Goal: Information Seeking & Learning: Learn about a topic

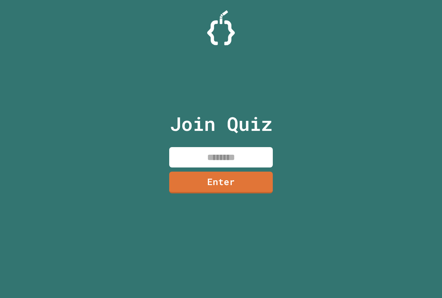
click at [214, 165] on input at bounding box center [221, 157] width 104 height 20
click at [228, 180] on link "Enter" at bounding box center [221, 181] width 101 height 23
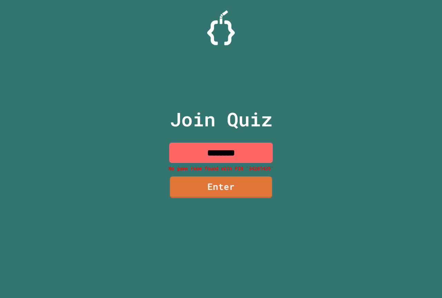
click at [230, 159] on input "********" at bounding box center [221, 153] width 104 height 20
click at [246, 157] on input "********" at bounding box center [221, 153] width 104 height 20
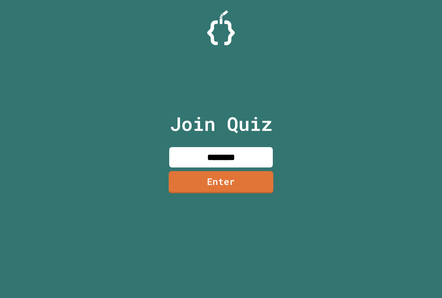
type input "********"
click at [219, 190] on link "Enter" at bounding box center [221, 182] width 105 height 22
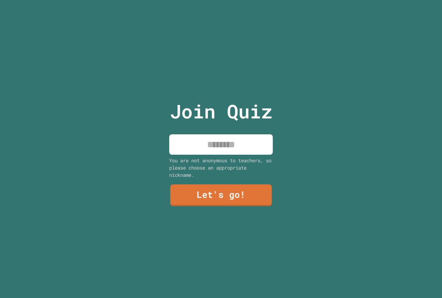
click at [219, 140] on input at bounding box center [221, 144] width 104 height 20
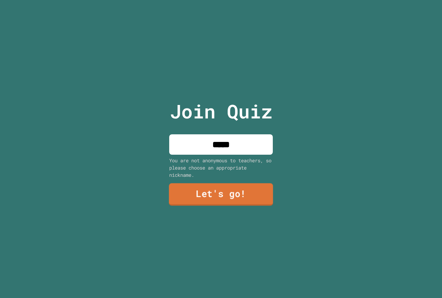
type input "*****"
click at [208, 210] on div "Join Quiz ***** You are not anonymous to teachers, so please choose an appropri…" at bounding box center [221, 149] width 116 height 298
click at [210, 190] on link "Let's go!" at bounding box center [221, 195] width 105 height 22
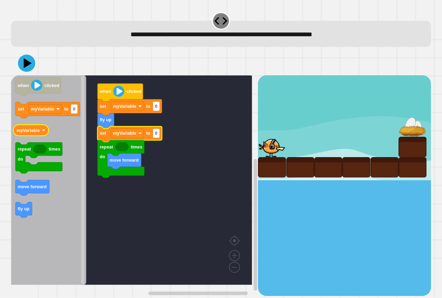
click at [42, 135] on icon "when clicked set myVariable to 0 myVariable repeat times do move forward fly up" at bounding box center [48, 180] width 75 height 210
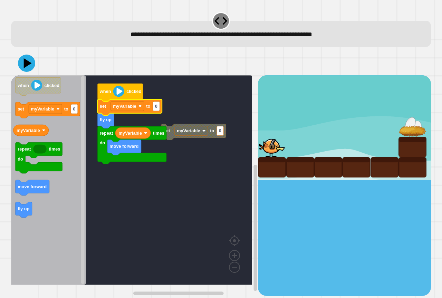
click at [156, 110] on rect "Blockly Workspace" at bounding box center [156, 106] width 7 height 9
type input "*"
click at [23, 60] on icon at bounding box center [26, 63] width 21 height 21
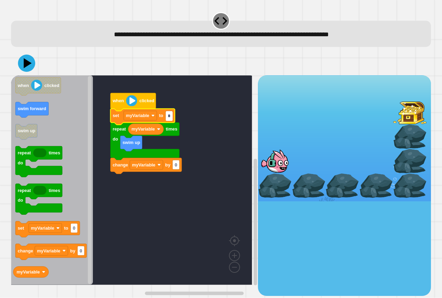
type input "*"
click at [34, 100] on icon "Blockly Workspace" at bounding box center [52, 180] width 82 height 210
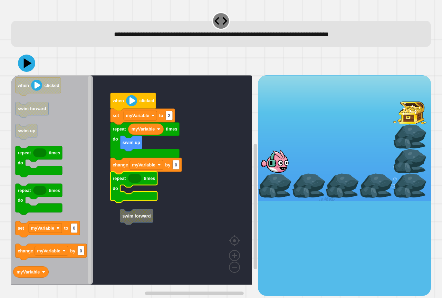
click at [128, 206] on rect "Blockly Workspace" at bounding box center [131, 180] width 241 height 210
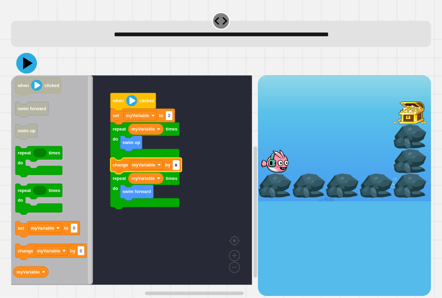
type input "*"
click at [32, 69] on icon at bounding box center [26, 63] width 21 height 21
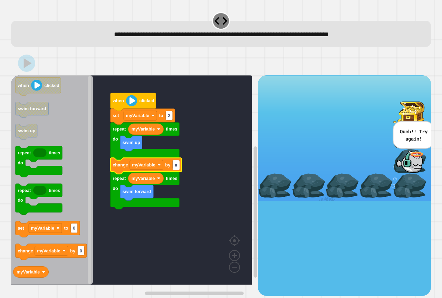
click at [180, 165] on icon "Blockly Workspace" at bounding box center [146, 166] width 71 height 16
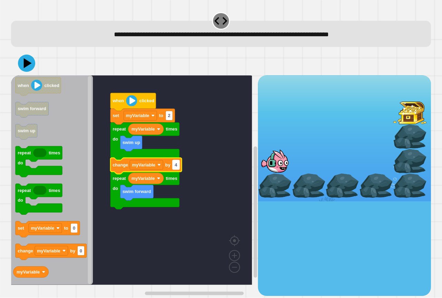
click at [179, 168] on rect "Blockly Workspace" at bounding box center [176, 164] width 7 height 9
type input "*"
drag, startPoint x: 36, startPoint y: 62, endPoint x: 31, endPoint y: 62, distance: 4.8
click at [35, 62] on div at bounding box center [221, 63] width 420 height 24
click at [31, 62] on icon at bounding box center [26, 63] width 21 height 21
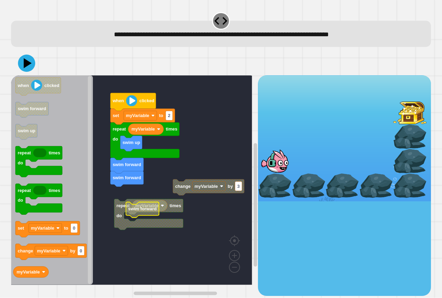
click at [129, 207] on g "repeat times do myVariable change myVariable by 3 when clicked set myVariable t…" at bounding box center [136, 180] width 251 height 210
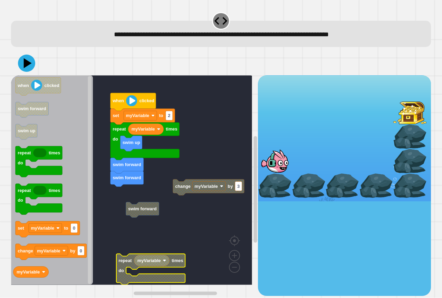
click at [140, 212] on g "change myVariable by 3 when clicked set myVariable to 2 myVariable swim up repe…" at bounding box center [136, 180] width 251 height 210
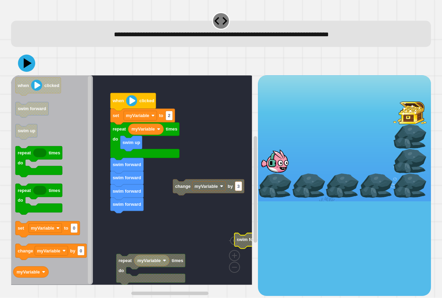
drag, startPoint x: 23, startPoint y: 48, endPoint x: 23, endPoint y: 58, distance: 10.0
click at [21, 52] on div "**********" at bounding box center [221, 153] width 424 height 289
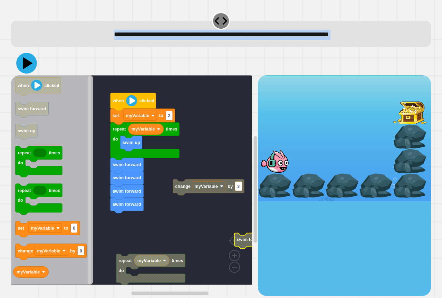
click at [27, 61] on icon at bounding box center [28, 63] width 10 height 12
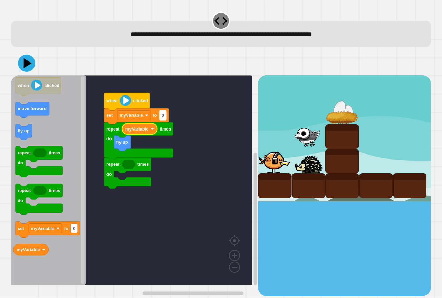
click at [164, 114] on g "0" at bounding box center [163, 115] width 7 height 9
type input "*"
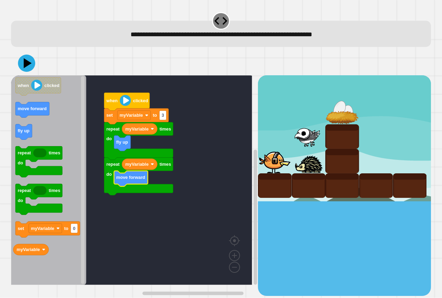
click at [36, 69] on div at bounding box center [221, 63] width 420 height 24
click at [21, 58] on icon at bounding box center [26, 63] width 19 height 19
drag, startPoint x: 12, startPoint y: 72, endPoint x: 22, endPoint y: 60, distance: 16.0
click at [12, 73] on div at bounding box center [221, 63] width 420 height 24
click at [26, 57] on icon at bounding box center [26, 63] width 21 height 21
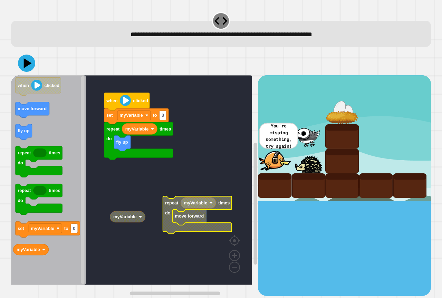
click at [109, 153] on g "when clicked set myVariable to 3 repeat times do fly up myVariable myVariable r…" at bounding box center [136, 180] width 251 height 210
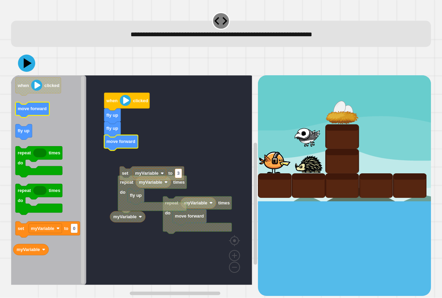
click at [39, 106] on icon "when clicked move forward fly up repeat times do repeat times do set myVariable…" at bounding box center [48, 180] width 75 height 210
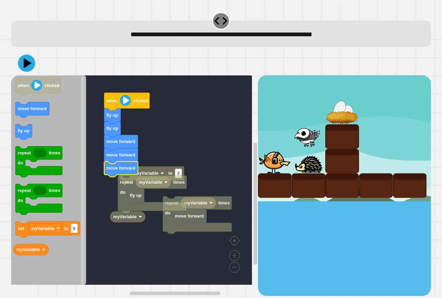
click at [132, 162] on icon "Blockly Workspace" at bounding box center [121, 170] width 34 height 16
click at [33, 64] on icon at bounding box center [26, 63] width 21 height 21
click at [105, 173] on g "myVariable repeat times do myVariable move forward set myVariable to 3 repeat t…" at bounding box center [136, 180] width 251 height 210
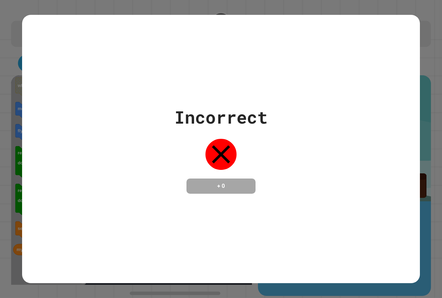
click at [22, 63] on div "**********" at bounding box center [221, 149] width 442 height 298
click at [22, 61] on div "Incorrect + 0" at bounding box center [221, 149] width 398 height 268
click at [24, 60] on div "Incorrect + 0" at bounding box center [221, 149] width 398 height 268
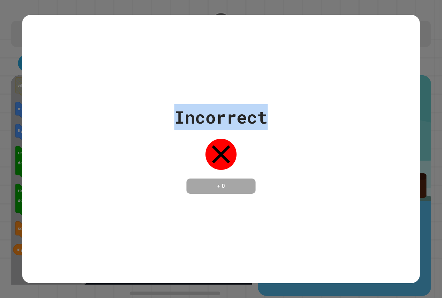
click at [25, 60] on div "Incorrect + 0" at bounding box center [221, 149] width 398 height 268
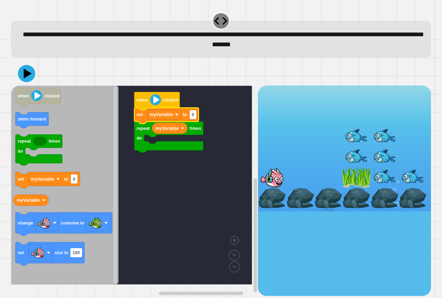
click at [197, 115] on icon "Blockly Workspace" at bounding box center [166, 116] width 65 height 16
click at [194, 116] on text "0" at bounding box center [193, 114] width 2 height 5
type input "*"
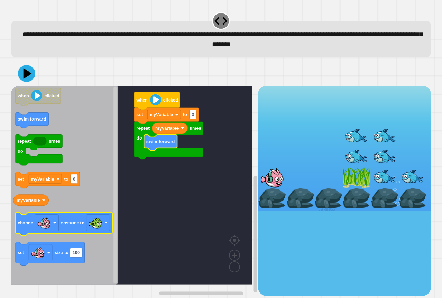
click at [95, 233] on icon "when clicked swim forward repeat times do set myVariable to 0 myVariable change…" at bounding box center [64, 185] width 107 height 199
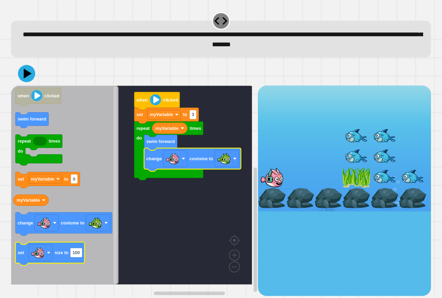
click at [75, 250] on icon "when clicked swim forward repeat times do set myVariable to 0 myVariable change…" at bounding box center [64, 185] width 107 height 199
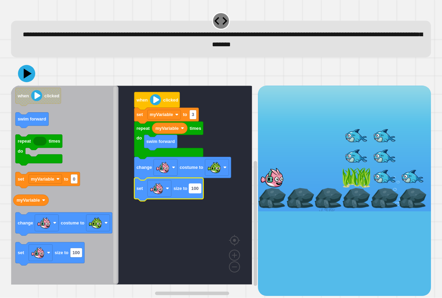
click at [197, 191] on text "100" at bounding box center [194, 188] width 7 height 5
click at [25, 69] on icon at bounding box center [26, 73] width 21 height 21
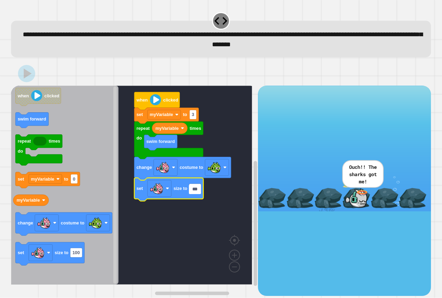
click at [193, 190] on input "***" at bounding box center [195, 189] width 12 height 9
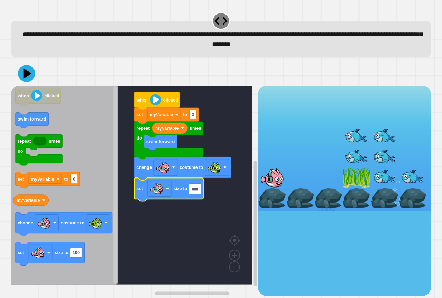
click at [194, 191] on input "****" at bounding box center [195, 189] width 12 height 9
click at [195, 191] on input "****" at bounding box center [195, 189] width 12 height 9
click at [196, 191] on input "****" at bounding box center [195, 189] width 12 height 9
type input "*"
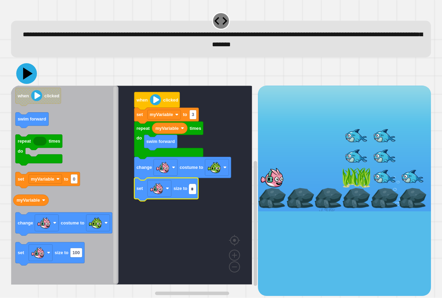
click at [23, 71] on icon at bounding box center [26, 73] width 21 height 21
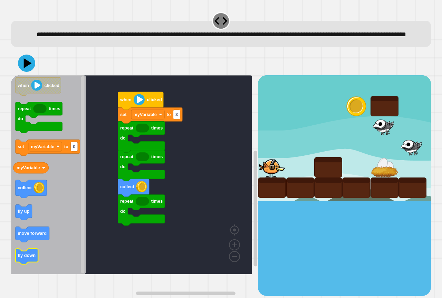
click at [23, 265] on icon "Blockly Workspace" at bounding box center [27, 257] width 23 height 16
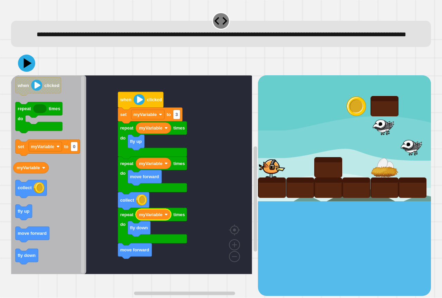
drag, startPoint x: 21, startPoint y: 83, endPoint x: 23, endPoint y: 74, distance: 9.5
click at [23, 75] on div at bounding box center [221, 63] width 420 height 24
click at [23, 73] on icon at bounding box center [27, 64] width 20 height 20
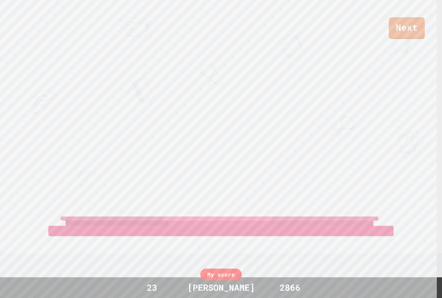
drag, startPoint x: 411, startPoint y: 40, endPoint x: 408, endPoint y: 34, distance: 6.6
click at [410, 38] on div "Next IZAAC R MARIAH KHLOE View leaderboard" at bounding box center [221, 149] width 442 height 298
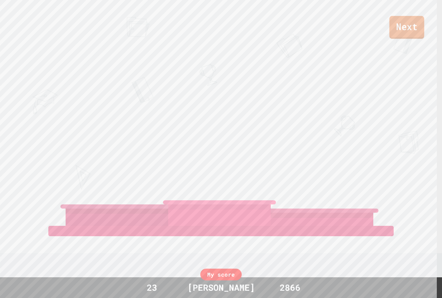
click at [404, 28] on link "Next" at bounding box center [406, 27] width 35 height 23
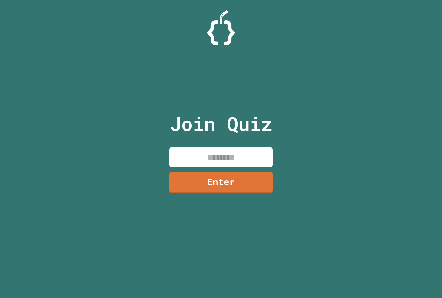
click at [193, 151] on input at bounding box center [221, 157] width 104 height 20
type input "********"
click at [211, 185] on link "Enter" at bounding box center [221, 181] width 101 height 23
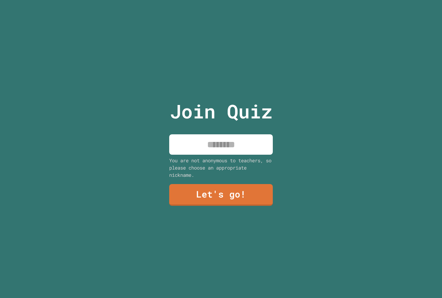
drag, startPoint x: 221, startPoint y: 156, endPoint x: 225, endPoint y: 145, distance: 11.5
click at [221, 152] on div "Join Quiz You are not anonymous to teachers, so please choose an appropriate ni…" at bounding box center [221, 149] width 116 height 298
click at [225, 145] on input at bounding box center [221, 144] width 104 height 20
type input "*****"
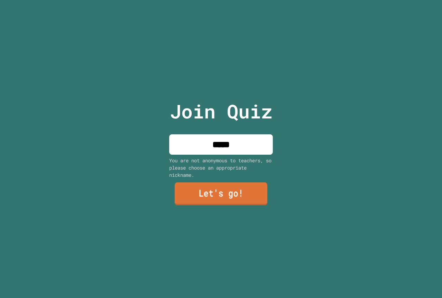
click at [196, 197] on link "Let's go!" at bounding box center [221, 194] width 93 height 23
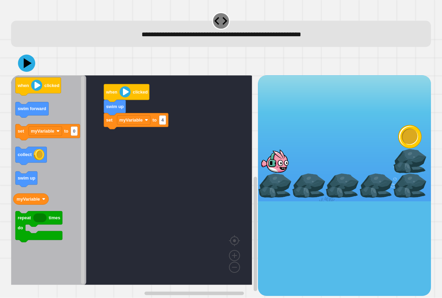
click at [16, 224] on div "**********" at bounding box center [221, 149] width 442 height 298
click at [34, 108] on icon "when clicked swim forward set myVariable to 0 collect swim up myVariable repeat…" at bounding box center [48, 180] width 75 height 210
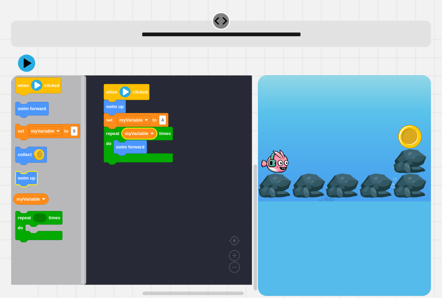
click at [36, 176] on icon "when clicked swim forward set myVariable to 0 collect swim up myVariable repeat…" at bounding box center [48, 180] width 75 height 210
click at [29, 71] on icon at bounding box center [26, 63] width 17 height 17
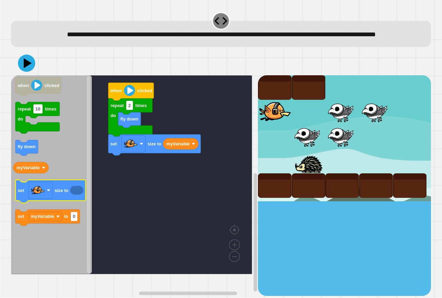
click at [67, 203] on icon "Blockly Workspace" at bounding box center [51, 191] width 70 height 23
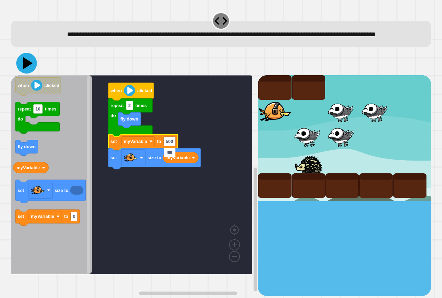
type input "***"
click at [26, 70] on icon at bounding box center [26, 63] width 21 height 21
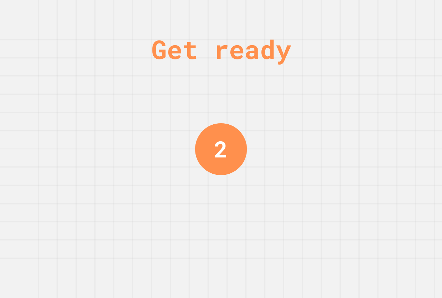
drag, startPoint x: 242, startPoint y: 132, endPoint x: 247, endPoint y: 140, distance: 9.3
click at [247, 140] on div "Get ready 2" at bounding box center [221, 149] width 442 height 298
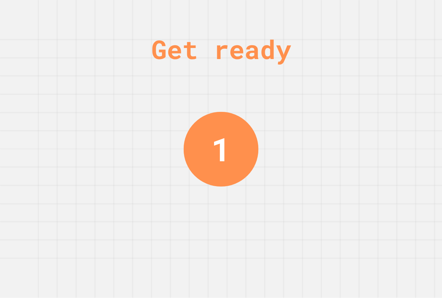
click at [246, 141] on div "1" at bounding box center [221, 149] width 75 height 75
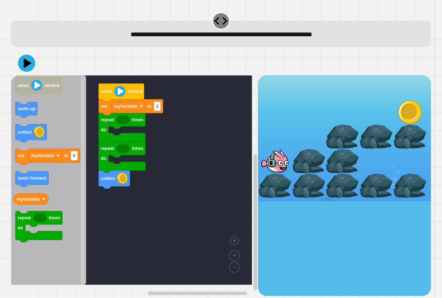
click at [253, 142] on rect "Blockly Workspace" at bounding box center [255, 194] width 5 height 204
click at [27, 202] on icon "when clicked swim up collect set myVariable to 0 swim forward myVariable repeat…" at bounding box center [48, 180] width 75 height 210
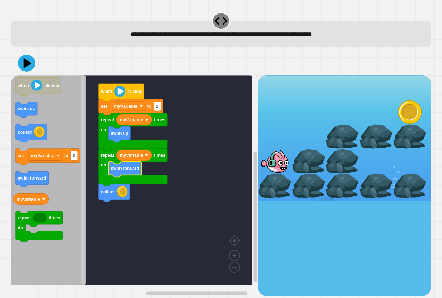
click at [37, 71] on div at bounding box center [221, 63] width 420 height 24
click at [25, 67] on icon at bounding box center [28, 63] width 10 height 12
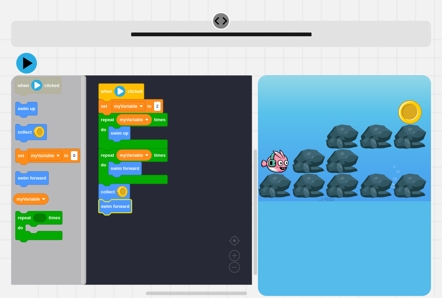
click at [29, 65] on icon at bounding box center [26, 63] width 21 height 21
click at [23, 68] on icon at bounding box center [26, 63] width 21 height 21
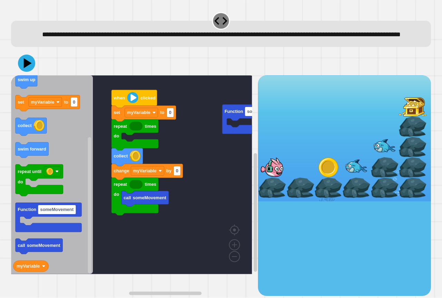
click at [28, 274] on icon "when clicked repeat times do change myVariable by 0 swim up set myVariable to 0…" at bounding box center [52, 174] width 82 height 199
click at [37, 272] on icon "Blockly Workspace" at bounding box center [52, 174] width 82 height 199
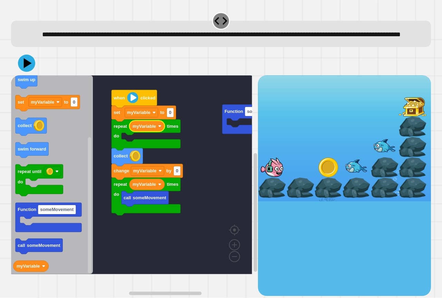
click at [22, 157] on icon "Blockly Workspace" at bounding box center [52, 174] width 82 height 199
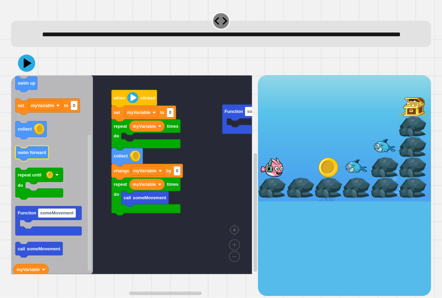
click at [97, 164] on div "Function someMovement call someMovement repeat times do myVariable change myVar…" at bounding box center [134, 185] width 247 height 220
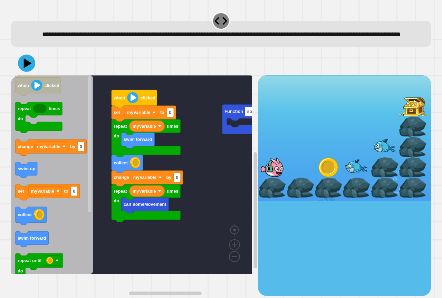
click at [26, 179] on icon "when clicked repeat times do change myVariable by 0 swim up set myVariable to 0…" at bounding box center [52, 174] width 82 height 199
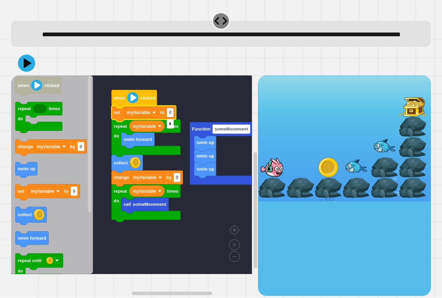
type input "*"
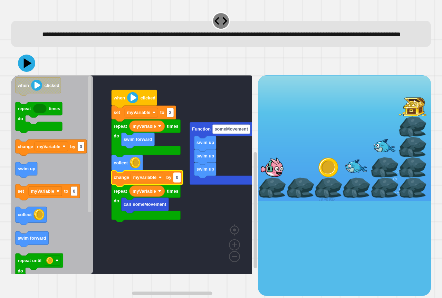
click at [178, 180] on text "0" at bounding box center [177, 177] width 2 height 5
type input "*"
drag, startPoint x: 22, startPoint y: 70, endPoint x: 46, endPoint y: 96, distance: 35.3
click at [22, 70] on icon at bounding box center [26, 63] width 21 height 21
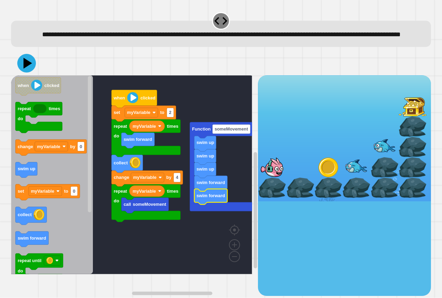
click at [30, 70] on icon at bounding box center [26, 63] width 19 height 19
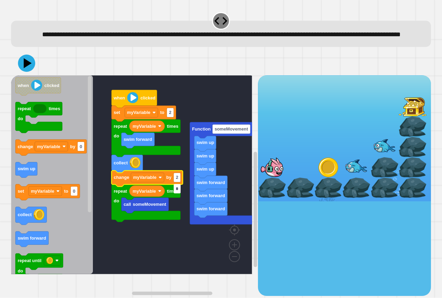
type input "*"
click at [24, 67] on icon at bounding box center [26, 63] width 21 height 21
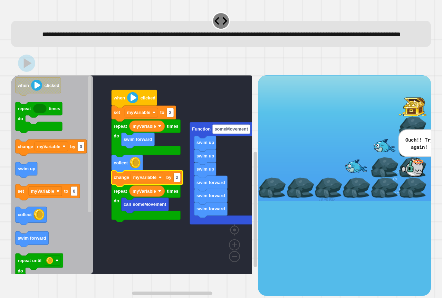
click at [181, 187] on g "Function someMovement swim up swim up swim up swim forward swim forward swim fo…" at bounding box center [136, 174] width 251 height 199
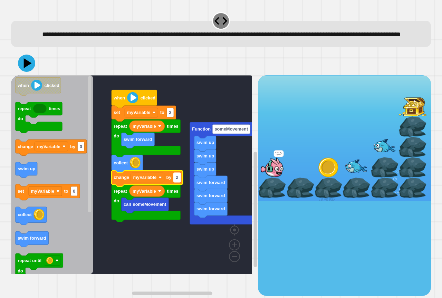
click at [177, 182] on g "2" at bounding box center [177, 177] width 7 height 9
type input "*"
click at [25, 69] on icon at bounding box center [28, 63] width 10 height 12
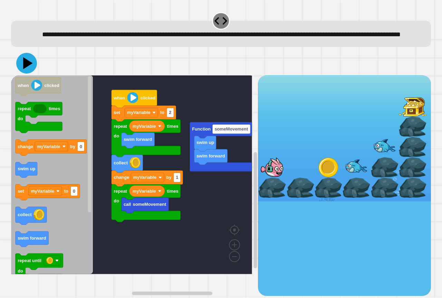
click at [26, 69] on icon at bounding box center [28, 63] width 10 height 12
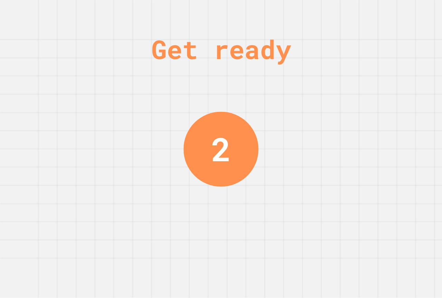
drag, startPoint x: 340, startPoint y: 261, endPoint x: 337, endPoint y: 265, distance: 5.3
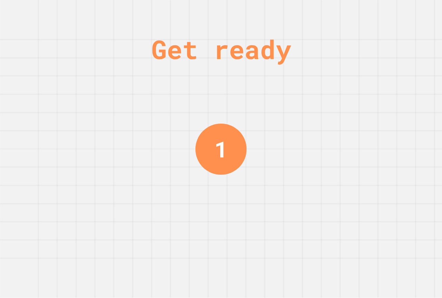
drag, startPoint x: 337, startPoint y: 265, endPoint x: 349, endPoint y: 260, distance: 13.0
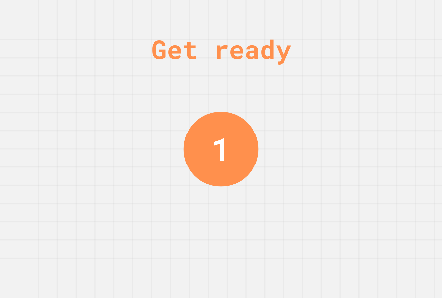
click at [349, 260] on div "Get ready 1" at bounding box center [221, 149] width 442 height 298
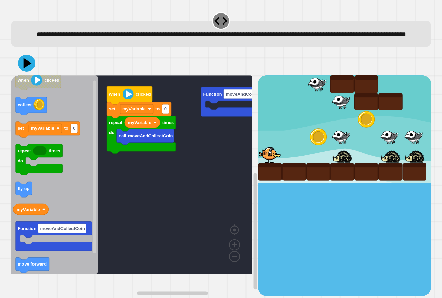
click at [36, 234] on rect "Blockly Workspace" at bounding box center [54, 236] width 76 height 29
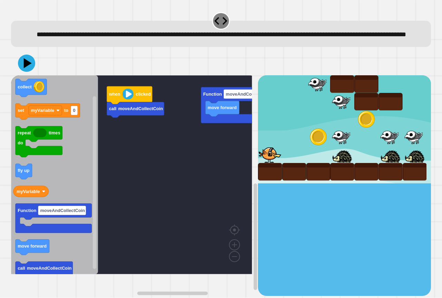
click at [60, 266] on icon "when clicked collect set myVariable to 0 repeat times do fly up myVariable Func…" at bounding box center [54, 174] width 87 height 199
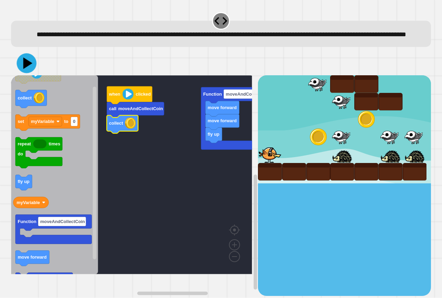
click at [29, 70] on icon at bounding box center [27, 64] width 20 height 20
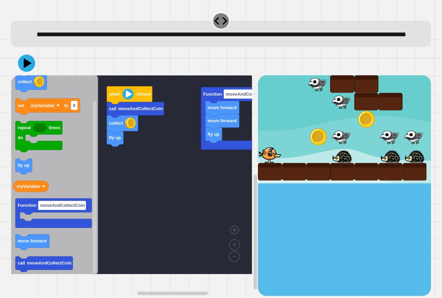
click at [98, 192] on icon "when clicked collect set myVariable to 0 repeat times do fly up myVariable Func…" at bounding box center [54, 174] width 87 height 199
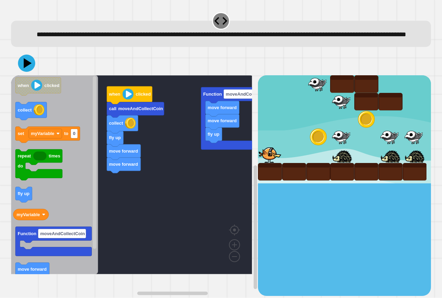
click at [106, 194] on div "Function moveAndCollectCoin move forward move forward fly up when clicked call …" at bounding box center [134, 185] width 247 height 220
click at [27, 73] on icon at bounding box center [26, 63] width 21 height 21
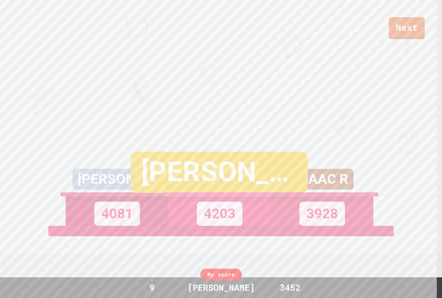
click at [405, 31] on link "Next" at bounding box center [407, 28] width 36 height 22
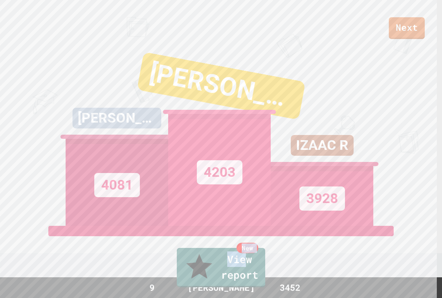
drag, startPoint x: 213, startPoint y: 253, endPoint x: 214, endPoint y: 269, distance: 15.9
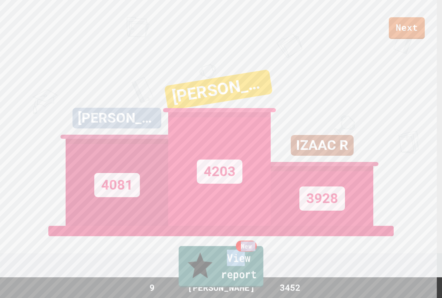
click at [211, 267] on link "New View report" at bounding box center [221, 266] width 85 height 41
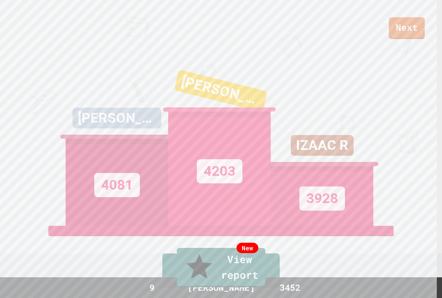
drag, startPoint x: 236, startPoint y: 145, endPoint x: 232, endPoint y: 152, distance: 7.9
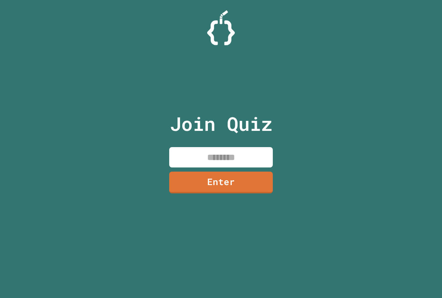
click at [199, 155] on input at bounding box center [221, 157] width 104 height 20
paste input "********"
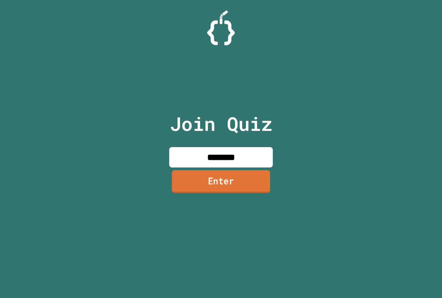
type input "********"
click at [222, 174] on link "Enter" at bounding box center [221, 181] width 98 height 23
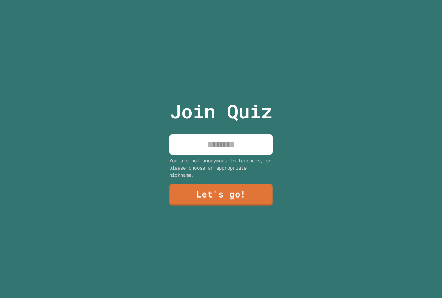
click at [210, 145] on input at bounding box center [221, 144] width 104 height 20
type input "*****"
click at [219, 193] on link "Let's go!" at bounding box center [221, 194] width 104 height 23
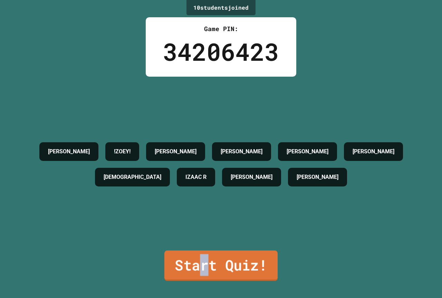
click at [203, 261] on link "Start Quiz!" at bounding box center [220, 265] width 113 height 30
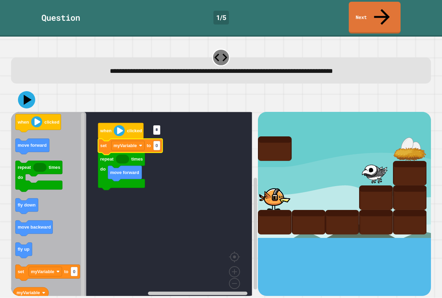
type input "*"
click at [35, 271] on icon "Blockly Workspace" at bounding box center [48, 206] width 75 height 189
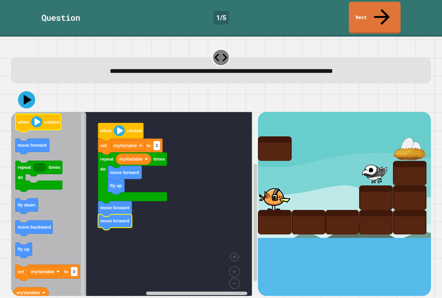
click at [37, 95] on div at bounding box center [221, 100] width 420 height 24
click at [28, 89] on icon at bounding box center [26, 99] width 21 height 21
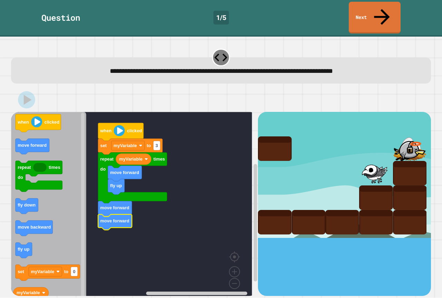
click at [105, 214] on rect "Blockly Workspace" at bounding box center [131, 206] width 241 height 189
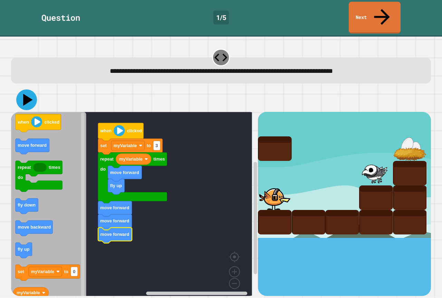
click at [28, 90] on icon at bounding box center [26, 99] width 21 height 21
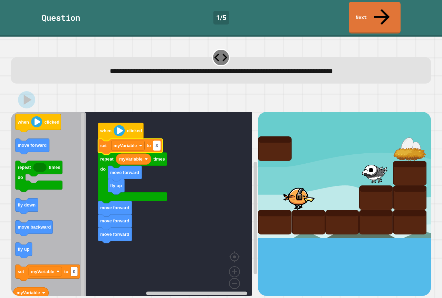
click at [160, 141] on rect "Blockly Workspace" at bounding box center [156, 145] width 7 height 9
type input "*"
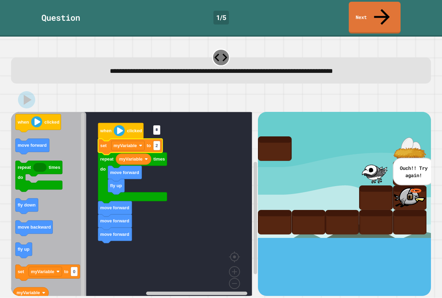
click at [25, 95] on icon at bounding box center [28, 100] width 8 height 10
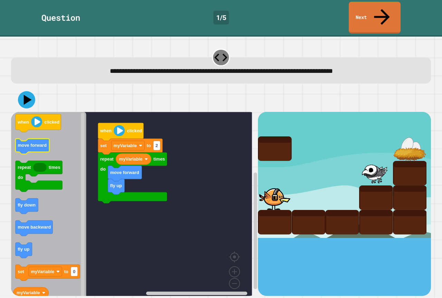
click at [37, 139] on icon "Blockly Workspace" at bounding box center [33, 147] width 34 height 16
click at [25, 94] on icon at bounding box center [28, 100] width 10 height 12
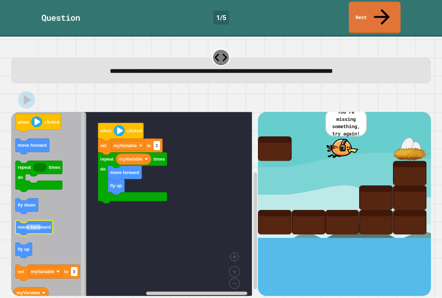
click at [39, 225] on text "move backward" at bounding box center [34, 227] width 33 height 5
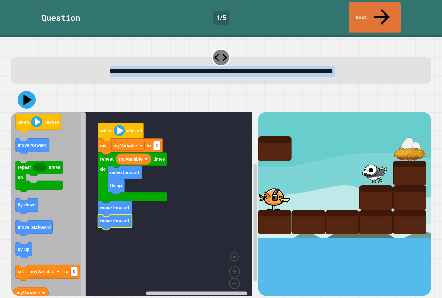
drag, startPoint x: 29, startPoint y: 69, endPoint x: 31, endPoint y: 85, distance: 16.4
click at [30, 81] on div "**********" at bounding box center [221, 172] width 424 height 252
click at [31, 91] on icon at bounding box center [27, 100] width 18 height 18
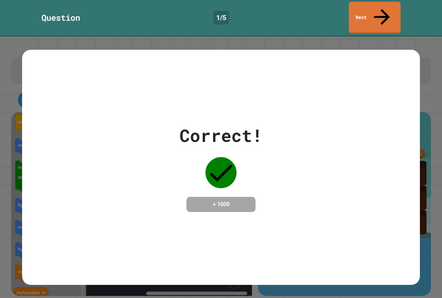
click at [414, 50] on div "Correct! + 1000" at bounding box center [221, 167] width 398 height 235
drag, startPoint x: 402, startPoint y: 21, endPoint x: 398, endPoint y: 15, distance: 7.6
click at [401, 18] on div "**********" at bounding box center [221, 149] width 442 height 298
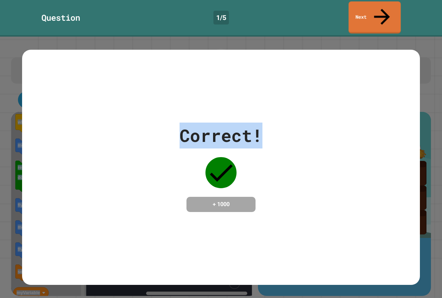
click at [396, 11] on link "Next" at bounding box center [374, 17] width 52 height 32
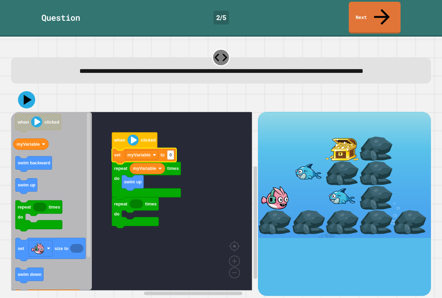
click at [178, 147] on rect "Blockly Workspace" at bounding box center [131, 201] width 241 height 179
click at [174, 152] on rect "Blockly Workspace" at bounding box center [170, 155] width 7 height 9
type input "*"
click at [29, 131] on icon "Blockly Workspace" at bounding box center [51, 201] width 81 height 179
click at [33, 137] on icon "when clicked myVariable swim backward swim up repeat times do set size to swim …" at bounding box center [51, 201] width 81 height 179
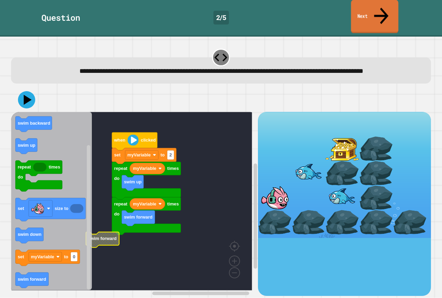
click at [362, 12] on link "Next" at bounding box center [374, 17] width 47 height 34
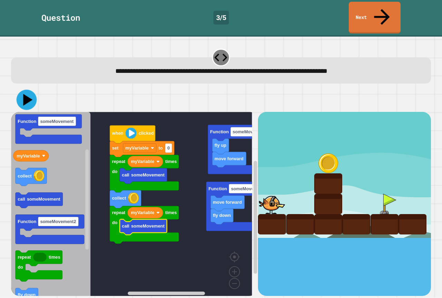
click at [24, 90] on icon at bounding box center [27, 100] width 20 height 20
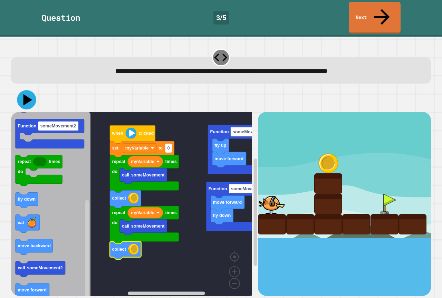
click at [41, 88] on div at bounding box center [221, 100] width 420 height 24
click at [32, 91] on icon at bounding box center [26, 99] width 17 height 17
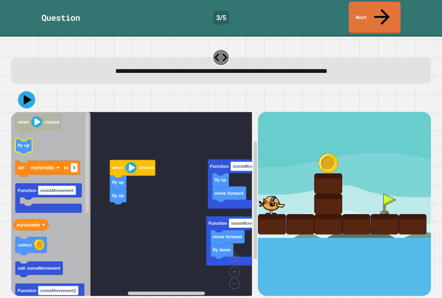
click at [21, 131] on icon "when clicked fly up set myVariable to 0 Function someMovement myVariable collec…" at bounding box center [50, 206] width 79 height 189
click at [19, 137] on g "when clicked fly up set myVariable to 0 Function someMovement myVariable collec…" at bounding box center [48, 289] width 71 height 350
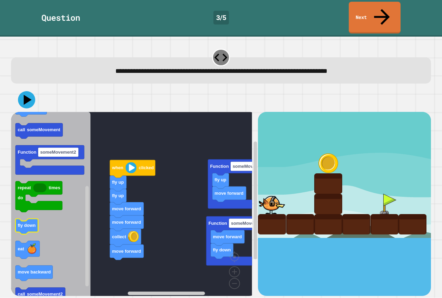
click at [78, 213] on icon "Blockly Workspace" at bounding box center [50, 206] width 79 height 189
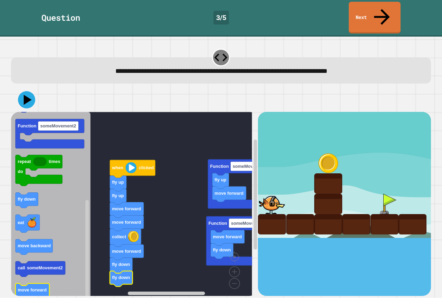
click at [42, 272] on icon "Blockly Workspace" at bounding box center [50, 206] width 79 height 189
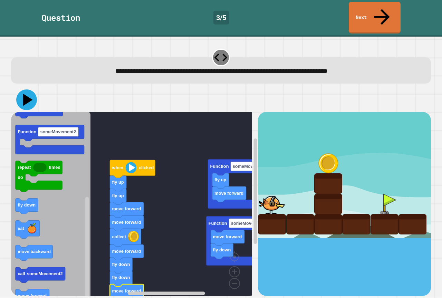
click at [30, 89] on icon at bounding box center [26, 99] width 21 height 21
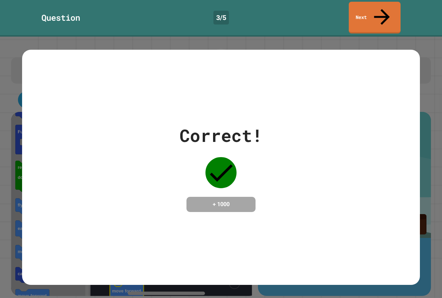
drag, startPoint x: 378, startPoint y: 21, endPoint x: 378, endPoint y: 18, distance: 3.5
click at [378, 37] on div "Correct! + 1000" at bounding box center [221, 167] width 442 height 261
click at [378, 14] on link "Next" at bounding box center [375, 17] width 52 height 34
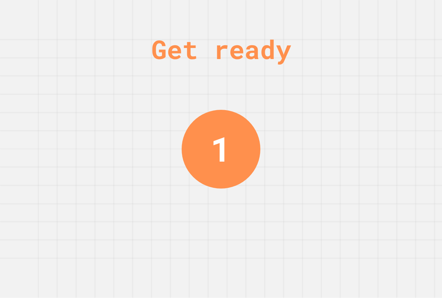
click at [297, 151] on div "Get ready 1" at bounding box center [221, 149] width 442 height 298
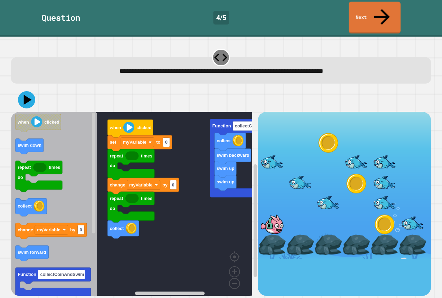
click at [368, 16] on link "Next" at bounding box center [375, 18] width 52 height 32
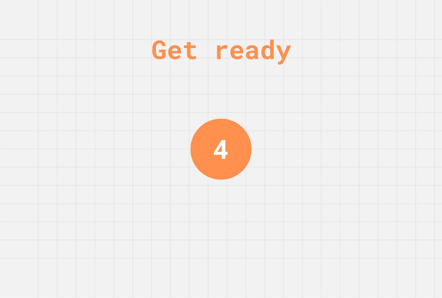
click at [272, 97] on div "Get ready 4" at bounding box center [221, 149] width 442 height 298
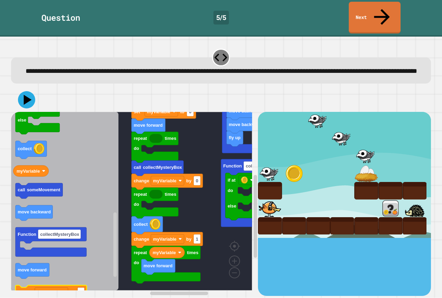
click at [26, 286] on rect "Blockly Workspace" at bounding box center [51, 294] width 71 height 16
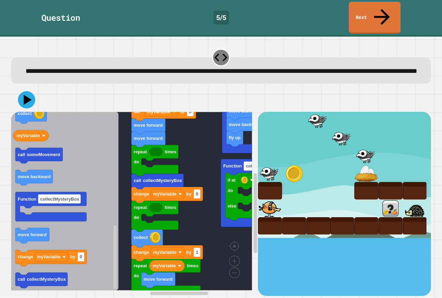
click at [118, 174] on icon "when clicked change costume to fly up eat set size to set myVariable to 0 Funct…" at bounding box center [64, 201] width 107 height 179
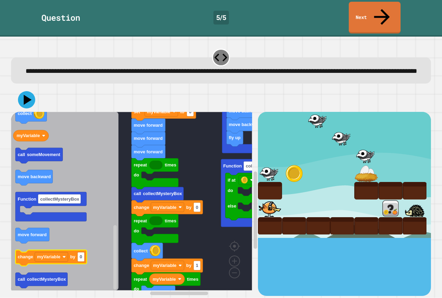
click at [34, 242] on icon "when clicked change costume to fly up eat set size to set myVariable to 0 Funct…" at bounding box center [64, 201] width 107 height 179
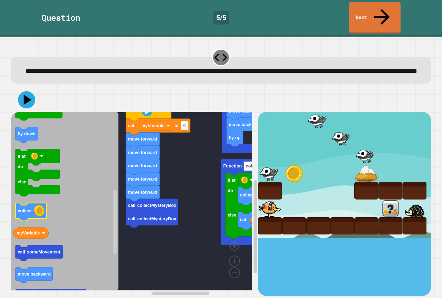
click at [43, 216] on icon "Blockly Workspace" at bounding box center [64, 201] width 107 height 179
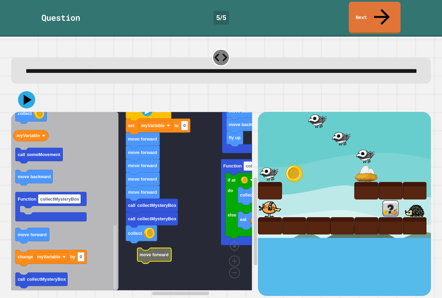
click at [135, 245] on rect "Blockly Workspace" at bounding box center [131, 201] width 241 height 179
drag, startPoint x: 166, startPoint y: 99, endPoint x: 162, endPoint y: 110, distance: 11.5
click at [163, 105] on div at bounding box center [221, 100] width 420 height 24
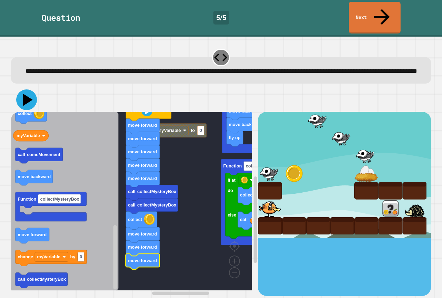
click at [28, 98] on icon at bounding box center [26, 99] width 21 height 21
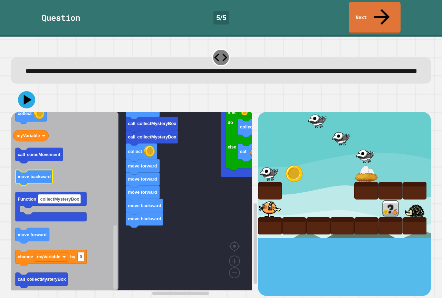
click at [52, 174] on g "move backward" at bounding box center [34, 178] width 37 height 16
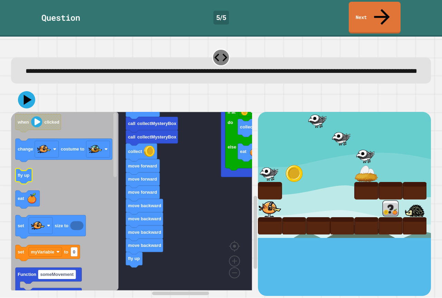
click at [23, 179] on icon "when clicked change costume to fly up eat set size to set myVariable to 0 Funct…" at bounding box center [64, 201] width 107 height 179
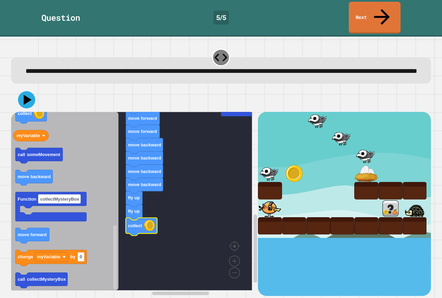
click at [41, 237] on icon "when clicked change costume to fly up eat set size to set myVariable to 0 Funct…" at bounding box center [64, 201] width 107 height 179
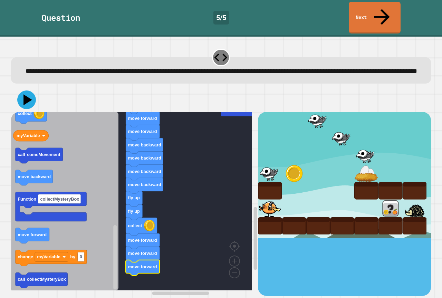
click at [26, 90] on icon at bounding box center [26, 99] width 19 height 19
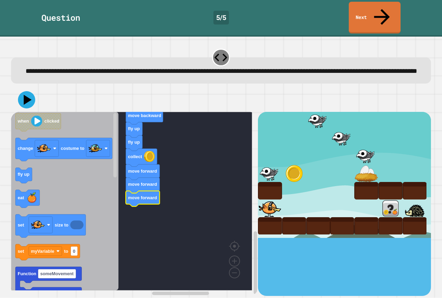
click at [31, 198] on icon "Blockly Workspace" at bounding box center [64, 201] width 107 height 179
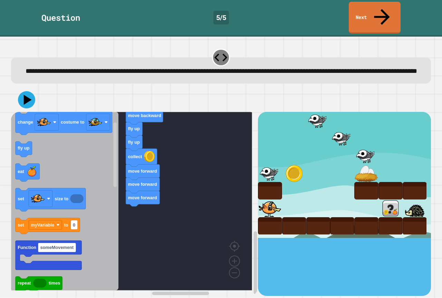
click at [82, 164] on icon "when clicked change costume to fly up eat set size to set myVariable to 0 Funct…" at bounding box center [64, 201] width 107 height 179
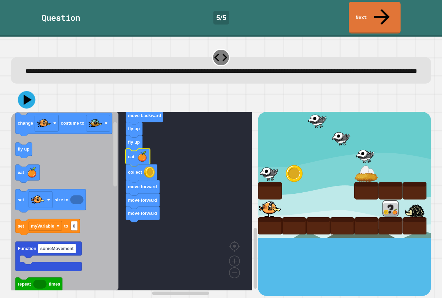
click at [31, 97] on icon at bounding box center [27, 100] width 18 height 18
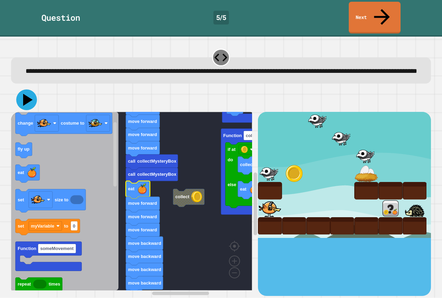
click at [32, 92] on icon at bounding box center [26, 99] width 21 height 21
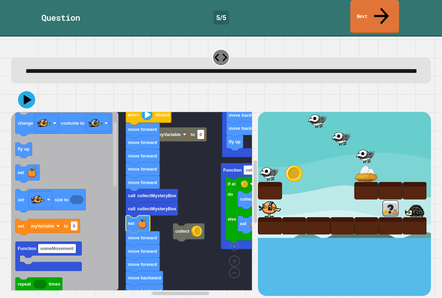
click at [360, 7] on link "Next" at bounding box center [374, 17] width 49 height 34
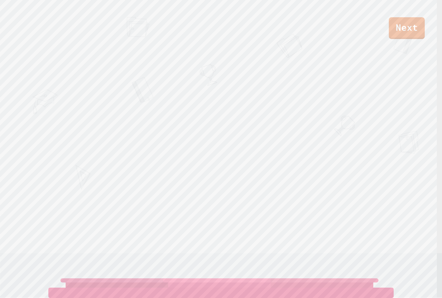
drag, startPoint x: 383, startPoint y: 13, endPoint x: 424, endPoint y: 24, distance: 42.7
click at [381, 18] on div "Next" at bounding box center [221, 19] width 442 height 39
drag, startPoint x: 428, startPoint y: 24, endPoint x: 409, endPoint y: 28, distance: 19.4
click at [422, 26] on div "Next" at bounding box center [221, 19] width 442 height 39
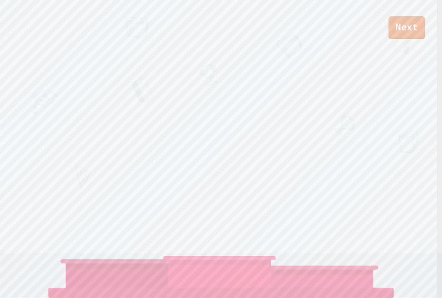
click at [409, 28] on link "Next" at bounding box center [407, 27] width 37 height 23
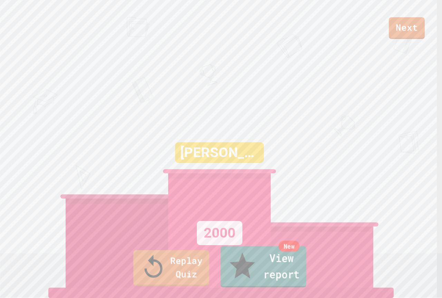
click at [234, 269] on icon at bounding box center [242, 266] width 30 height 33
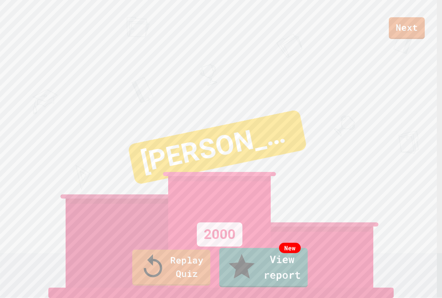
drag, startPoint x: 377, startPoint y: 37, endPoint x: 383, endPoint y: 35, distance: 6.7
